Goal: Task Accomplishment & Management: Use online tool/utility

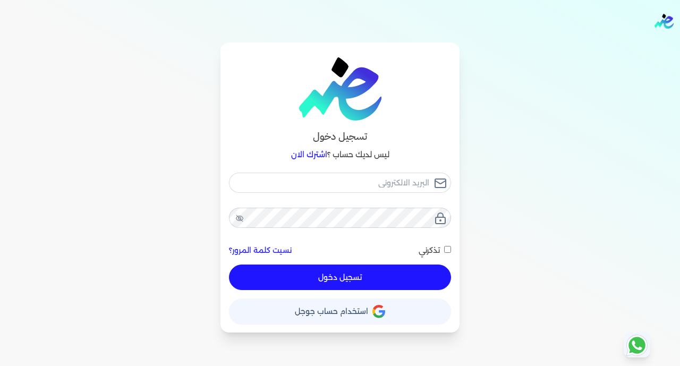
click at [358, 319] on button "حساب استخدام حساب جوجل" at bounding box center [340, 310] width 222 height 25
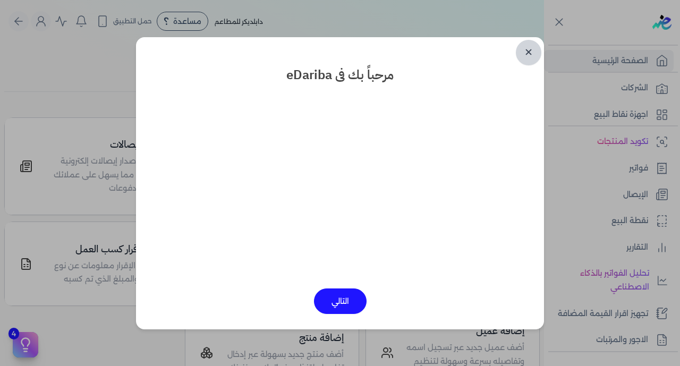
click at [528, 50] on link "✕" at bounding box center [527, 52] width 25 height 25
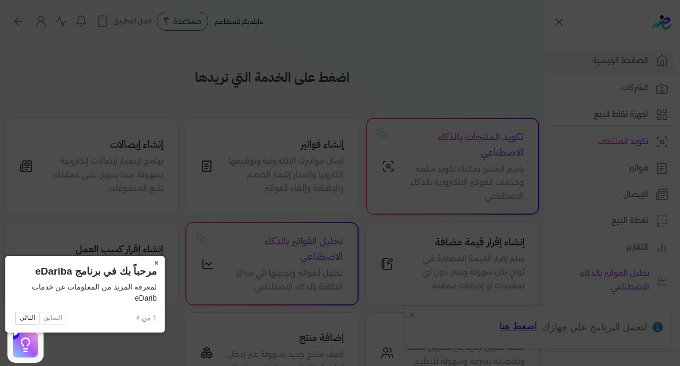
click at [148, 263] on button "×" at bounding box center [156, 263] width 17 height 15
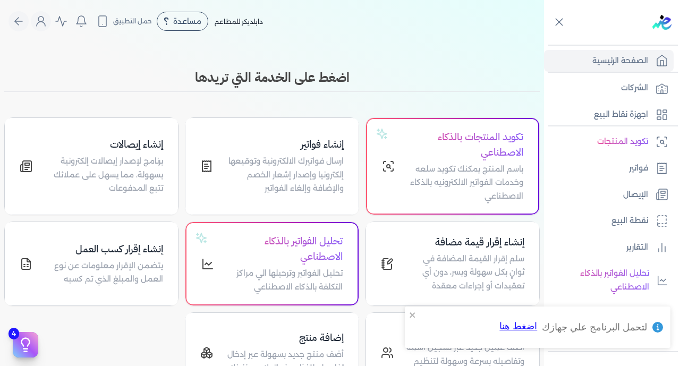
scroll to position [208, 0]
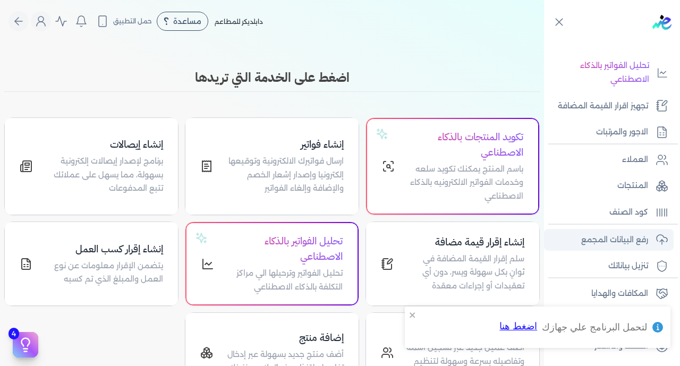
click at [620, 240] on p "رفع البيانات المجمع" at bounding box center [614, 240] width 67 height 14
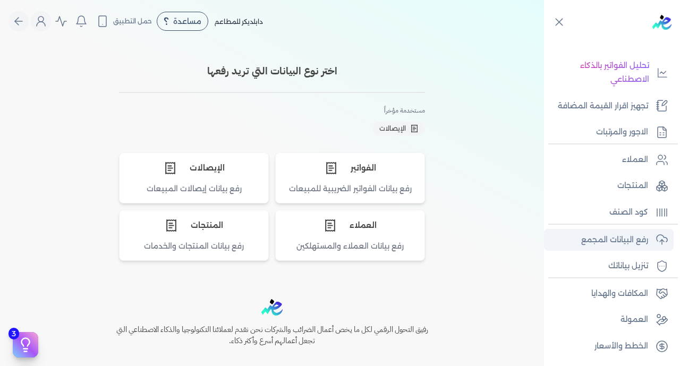
click at [596, 238] on p "رفع البيانات المجمع" at bounding box center [614, 240] width 67 height 14
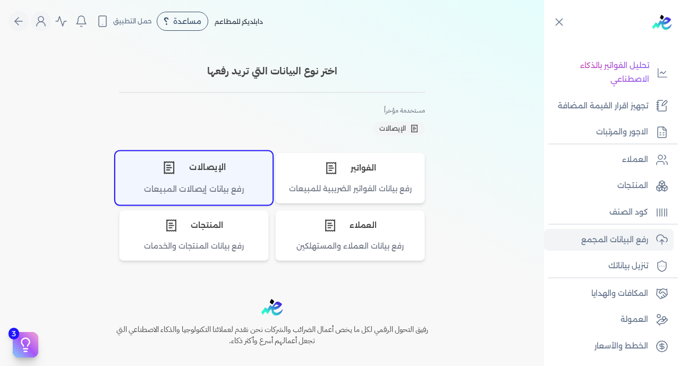
click at [222, 180] on div "الإيصالات" at bounding box center [194, 167] width 156 height 32
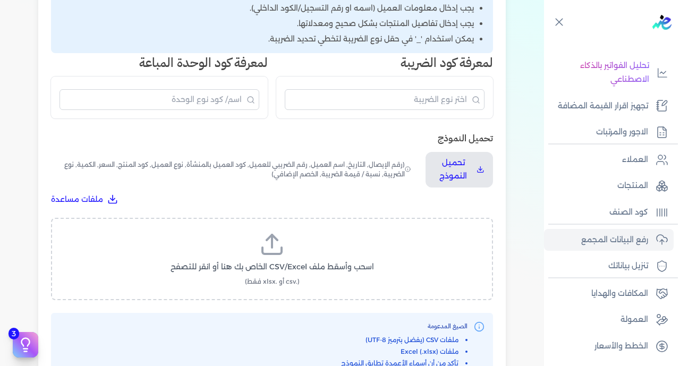
scroll to position [246, 0]
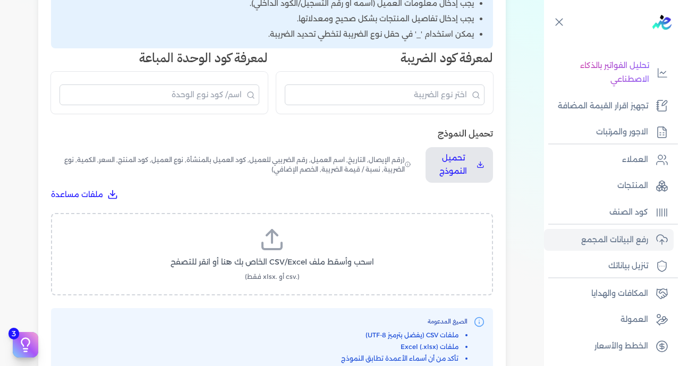
click at [323, 227] on label "اسحب وأسقط ملف CSV/Excel الخاص بك هنا أو انقر للتصفح (.csv أو .xlsx فقط)" at bounding box center [272, 254] width 414 height 55
click at [0, 0] on input "اسحب وأسقط ملف CSV/Excel الخاص بك هنا أو انقر للتصفح (.csv أو .xlsx فقط)" at bounding box center [0, 0] width 0 height 0
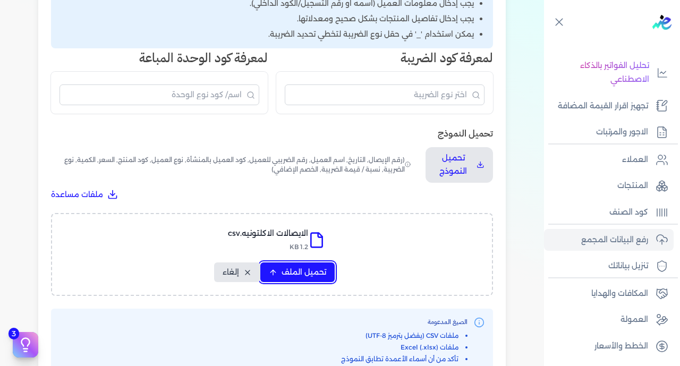
click at [291, 266] on span "تحميل الملف" at bounding box center [303, 271] width 45 height 11
select select "رقم الإيصال"
select select "سيريال المنتج"
select select "السعر"
select select "الكمية"
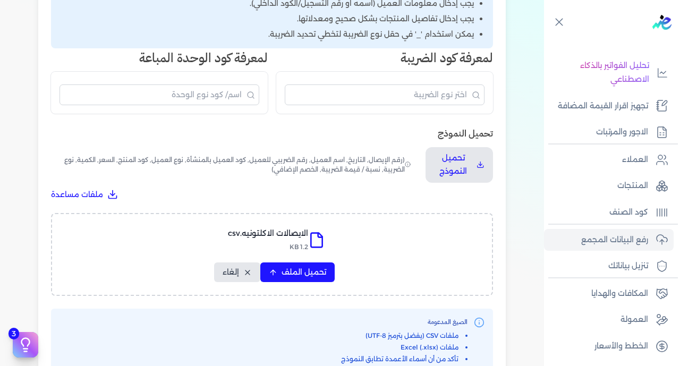
select select "نوع الضريبة"
select select "نسبة / قيمة الضريبة"
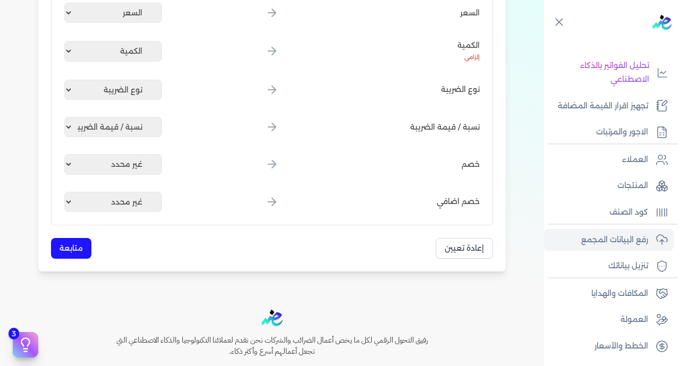
scroll to position [629, 0]
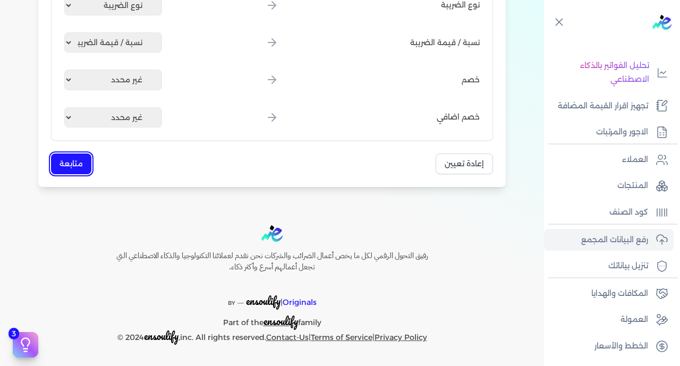
click at [74, 162] on button "متابعة" at bounding box center [71, 163] width 40 height 21
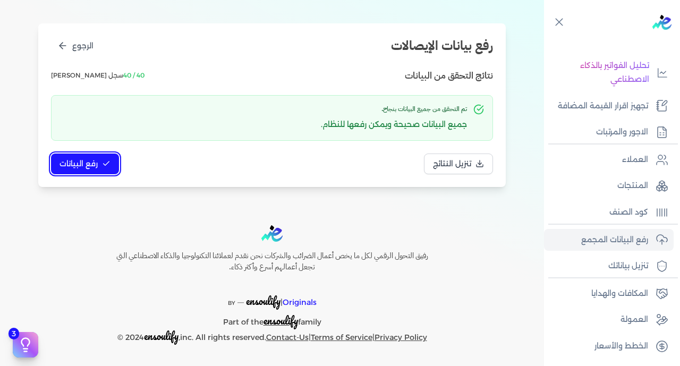
click at [85, 161] on span "رفع البيانات" at bounding box center [78, 163] width 38 height 11
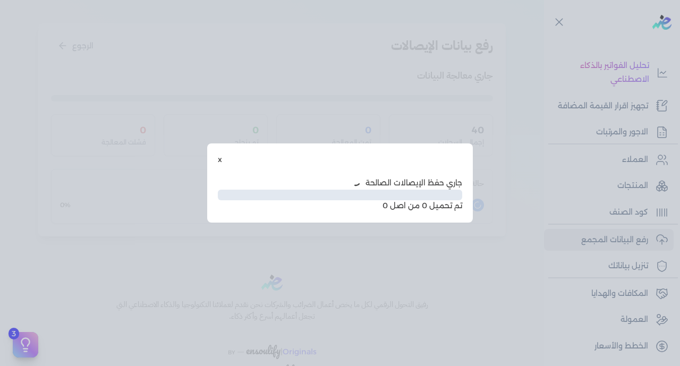
scroll to position [54, 0]
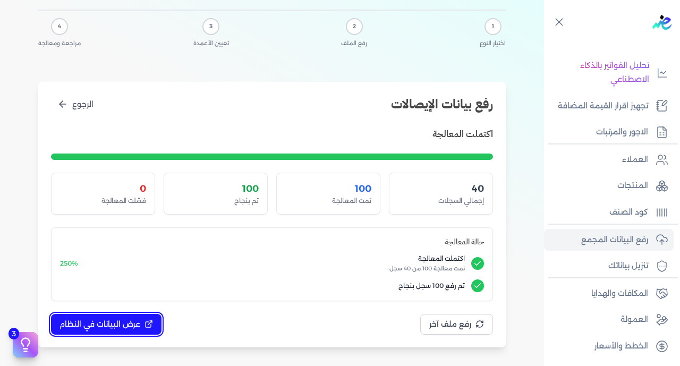
click at [108, 329] on span "عرض البيانات في النظام" at bounding box center [99, 324] width 81 height 11
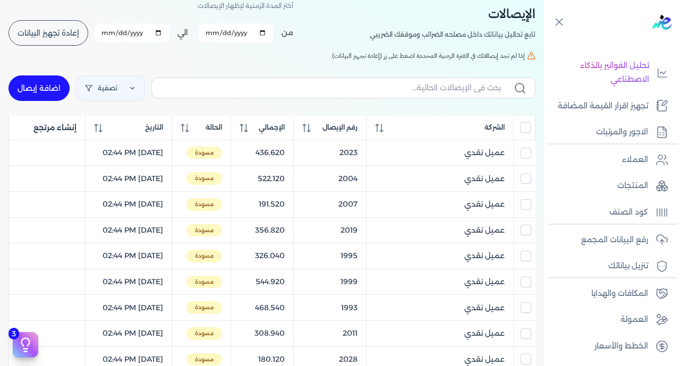
click at [525, 128] on input "All items unselected" at bounding box center [525, 127] width 11 height 11
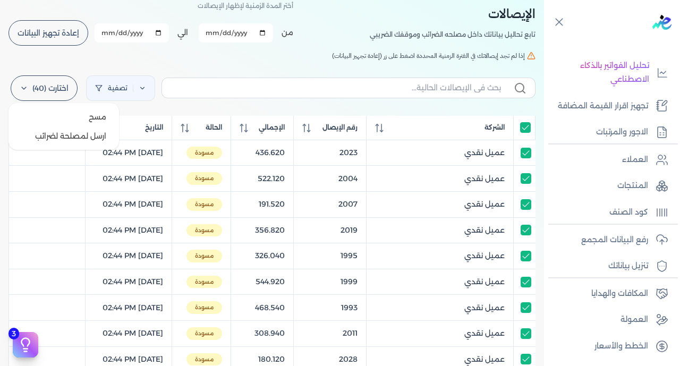
click at [56, 90] on label "اختارت (40)" at bounding box center [44, 87] width 67 height 25
click at [71, 129] on button "ارسل لمصلحة لضرائب" at bounding box center [64, 135] width 102 height 19
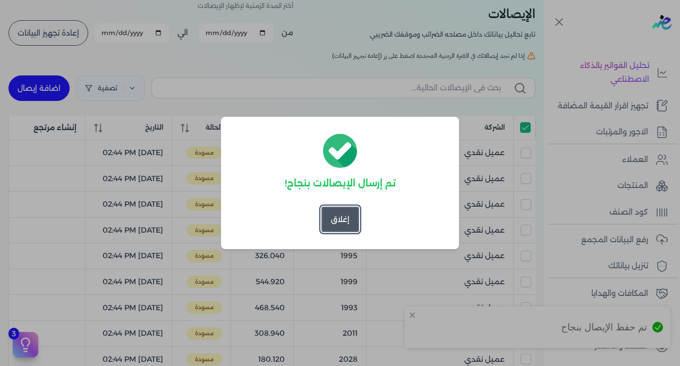
click at [342, 220] on button "إغلاق" at bounding box center [340, 219] width 38 height 25
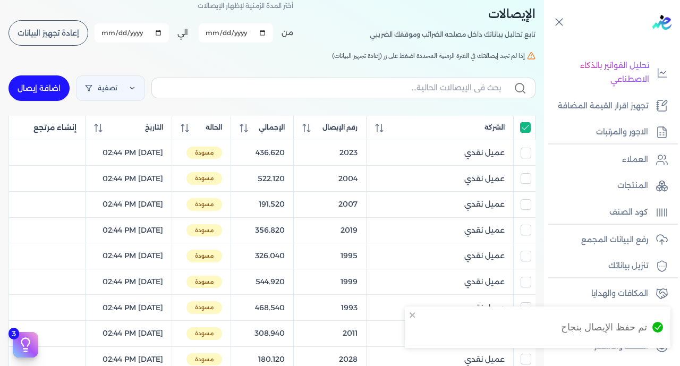
click at [529, 129] on input "All items selected" at bounding box center [525, 127] width 11 height 11
checkbox input "false"
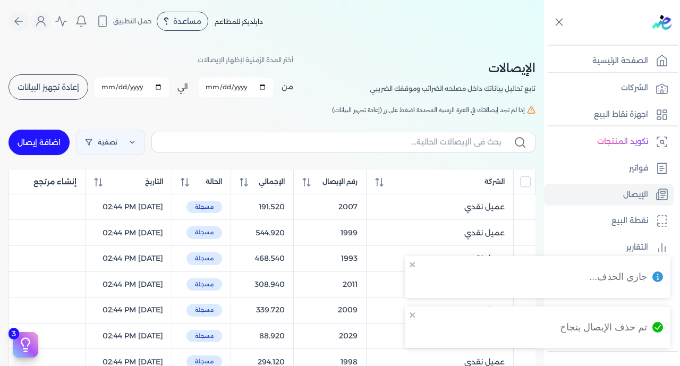
click at [61, 83] on span "إعادة تجهيز البيانات" at bounding box center [49, 86] width 62 height 7
checkbox input "false"
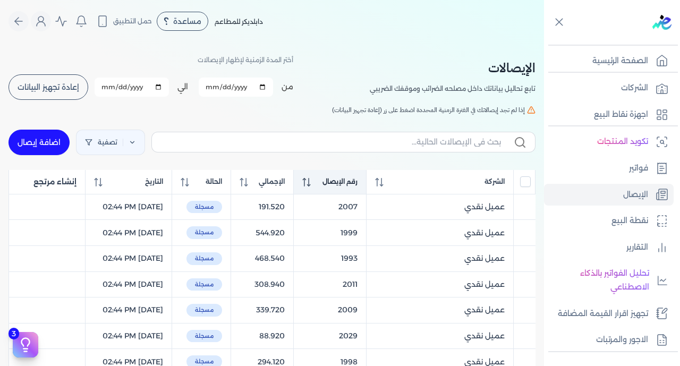
click at [340, 186] on span "رقم الإيصال" at bounding box center [339, 182] width 35 height 10
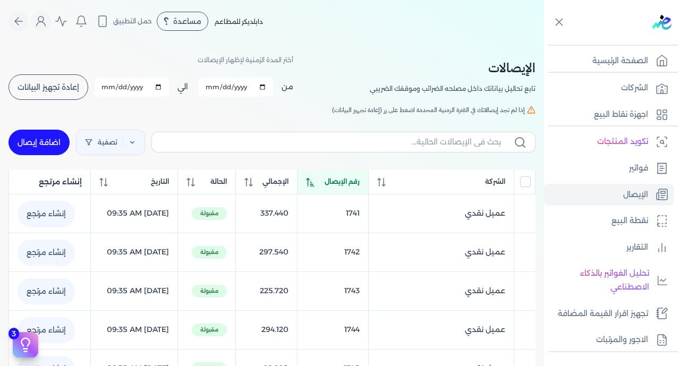
click at [340, 186] on span "رقم الإيصال" at bounding box center [341, 182] width 35 height 10
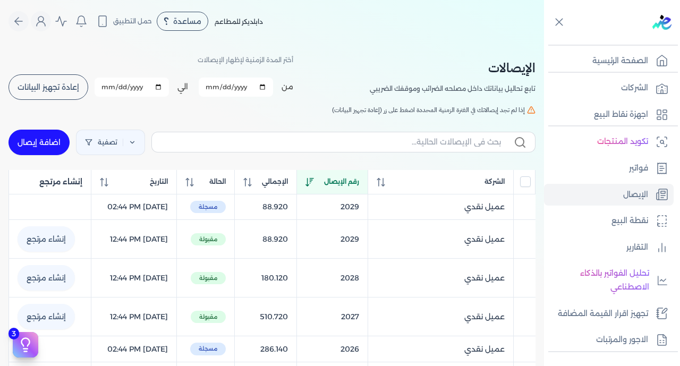
click at [340, 186] on span "رقم الإيصال" at bounding box center [341, 182] width 35 height 10
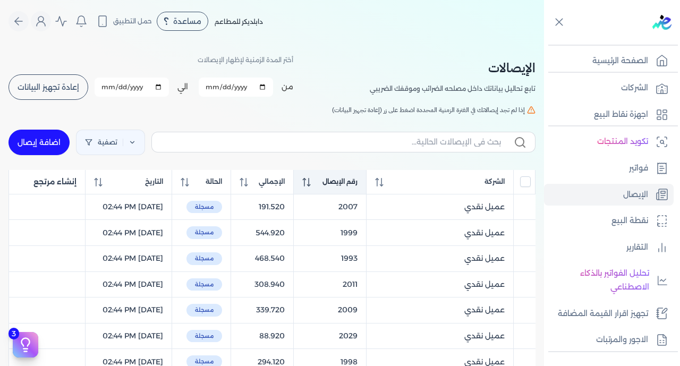
click at [340, 186] on span "رقم الإيصال" at bounding box center [339, 182] width 35 height 10
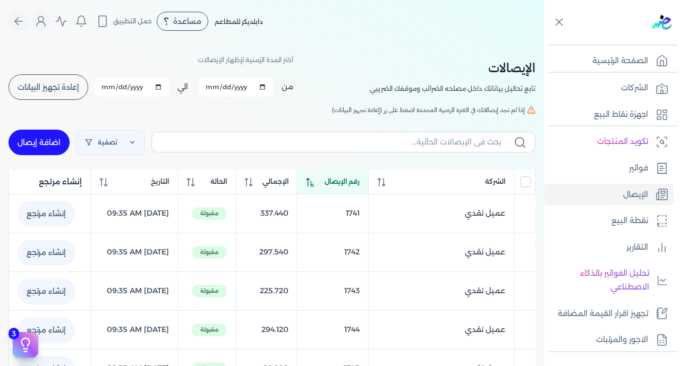
click at [340, 186] on span "رقم الإيصال" at bounding box center [341, 182] width 35 height 10
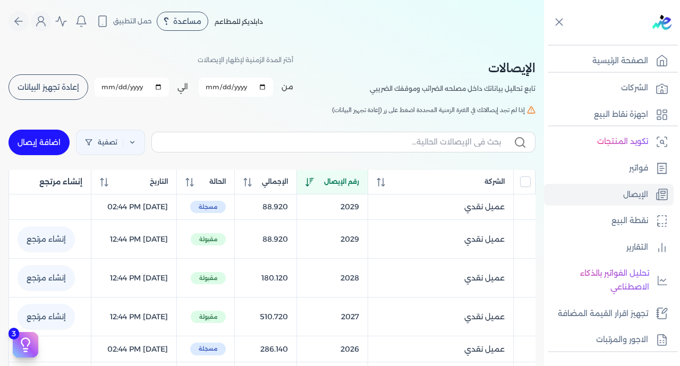
click at [340, 186] on span "رقم الإيصال" at bounding box center [341, 182] width 35 height 10
